Goal: Task Accomplishment & Management: Use online tool/utility

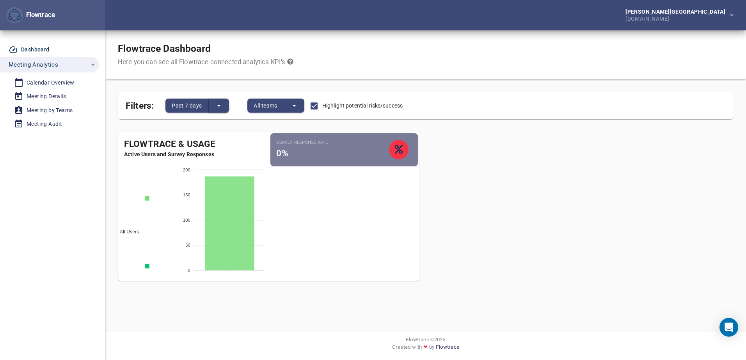
click at [219, 105] on icon "split button" at bounding box center [219, 106] width 4 height 2
click at [225, 131] on li "Past 28 days" at bounding box center [232, 131] width 48 height 13
click at [297, 106] on icon "split button" at bounding box center [293, 105] width 9 height 9
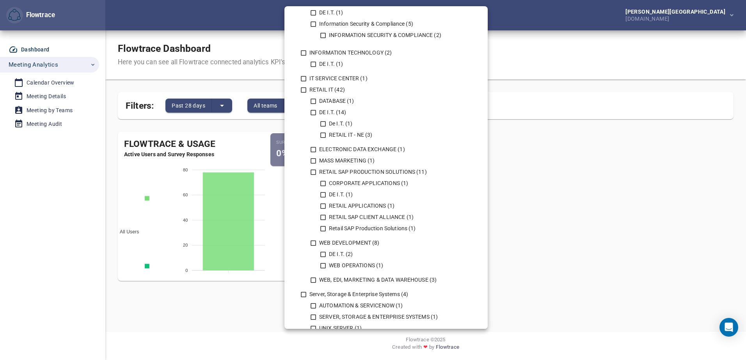
scroll to position [507, 0]
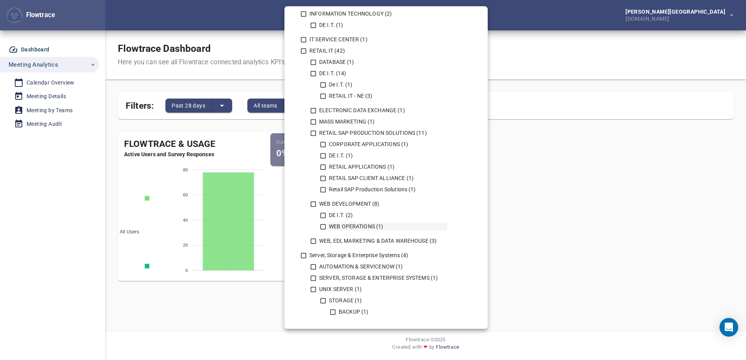
click at [325, 227] on icon at bounding box center [322, 227] width 7 height 7
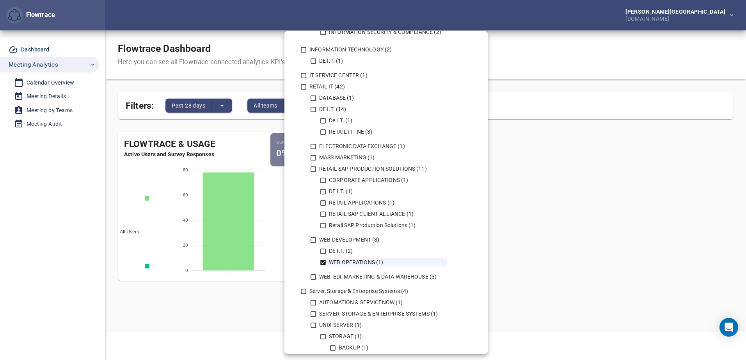
scroll to position [491, 0]
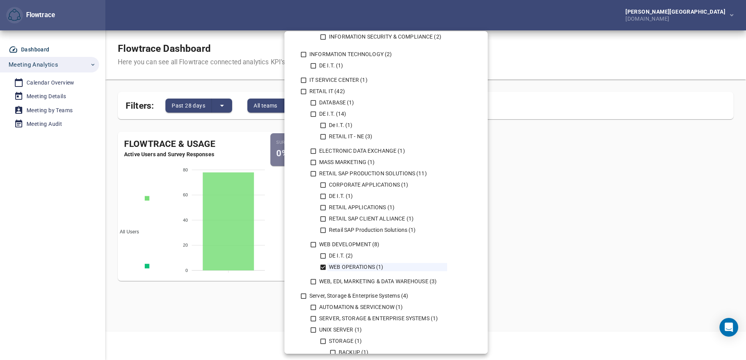
click at [538, 186] on div at bounding box center [373, 180] width 746 height 360
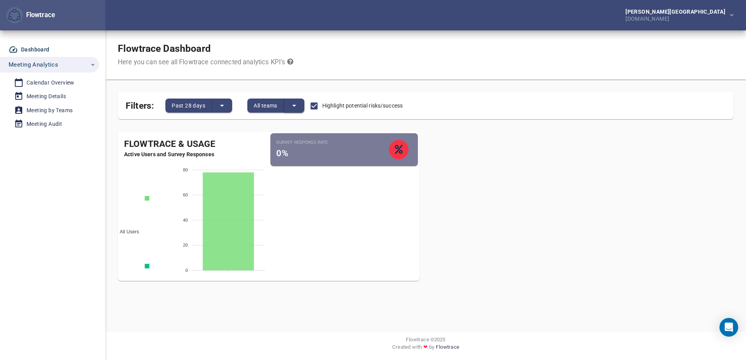
click at [297, 106] on icon "split button" at bounding box center [293, 105] width 9 height 9
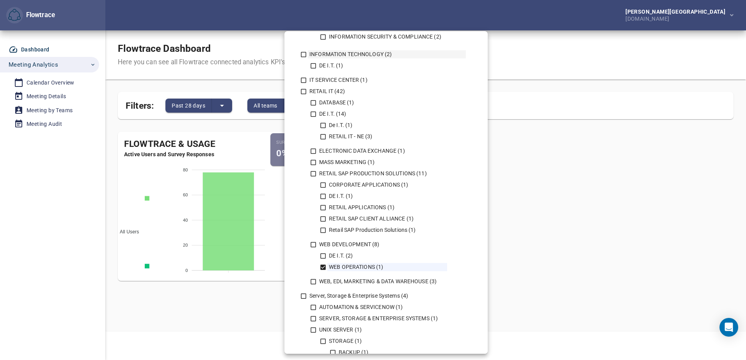
click at [304, 52] on icon at bounding box center [303, 54] width 5 height 5
click at [325, 268] on icon at bounding box center [322, 267] width 5 height 5
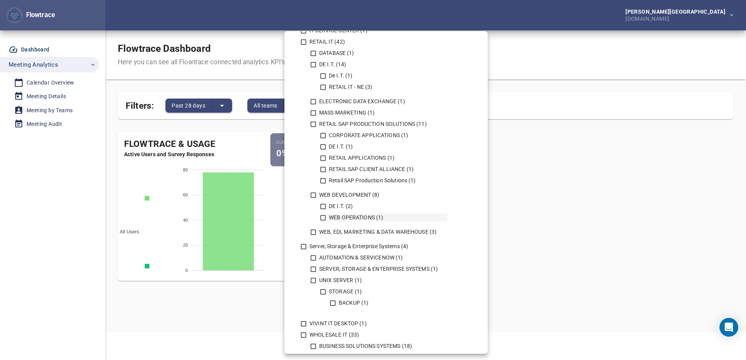
scroll to position [734, 0]
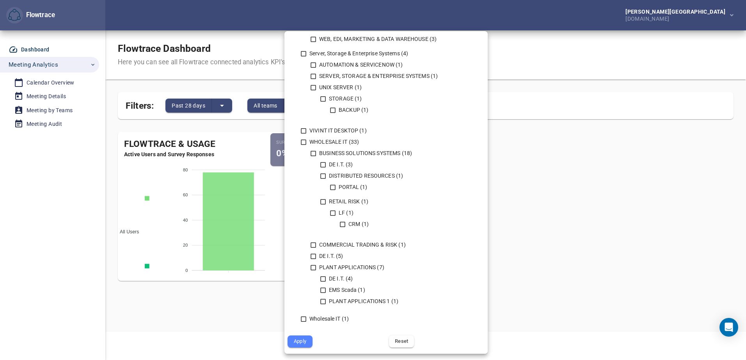
click at [301, 342] on span "Apply" at bounding box center [300, 341] width 14 height 9
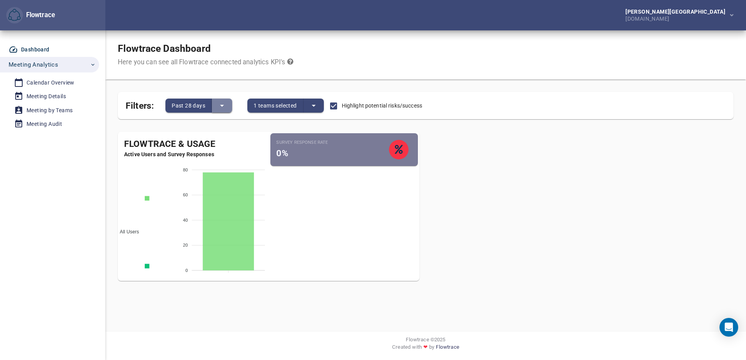
click at [220, 106] on icon "split button" at bounding box center [221, 105] width 9 height 9
click at [232, 115] on li "Past 7 days" at bounding box center [235, 118] width 48 height 13
